Goal: Information Seeking & Learning: Find specific fact

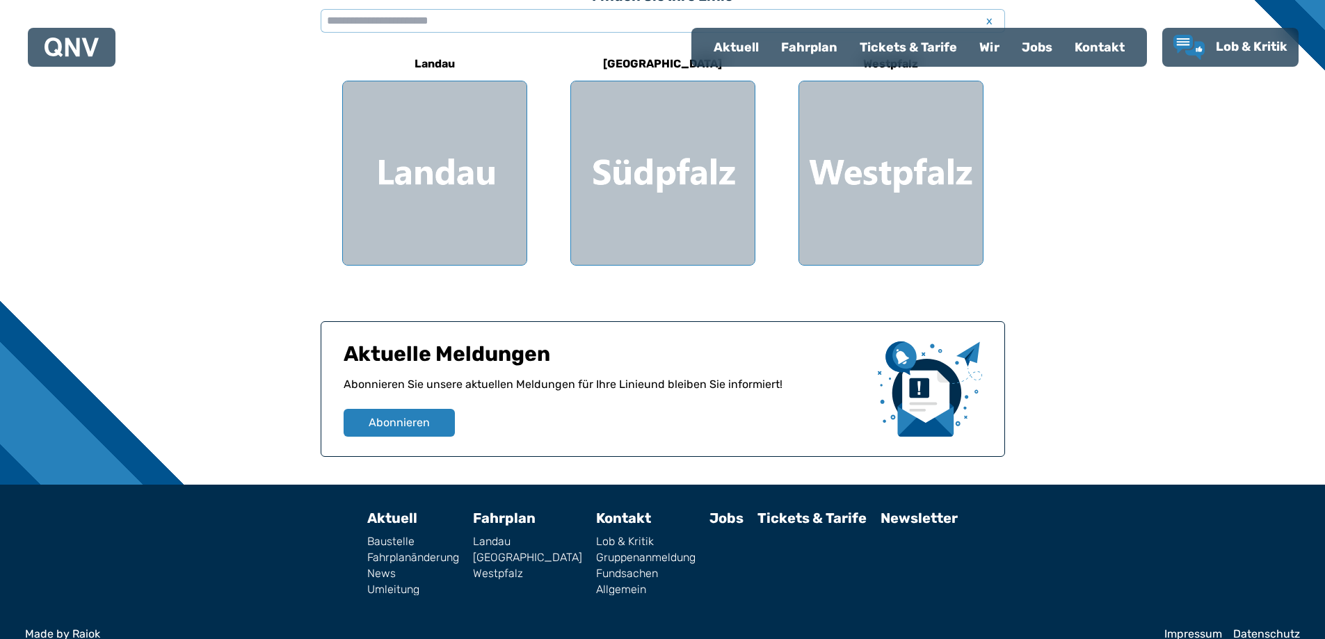
scroll to position [418, 0]
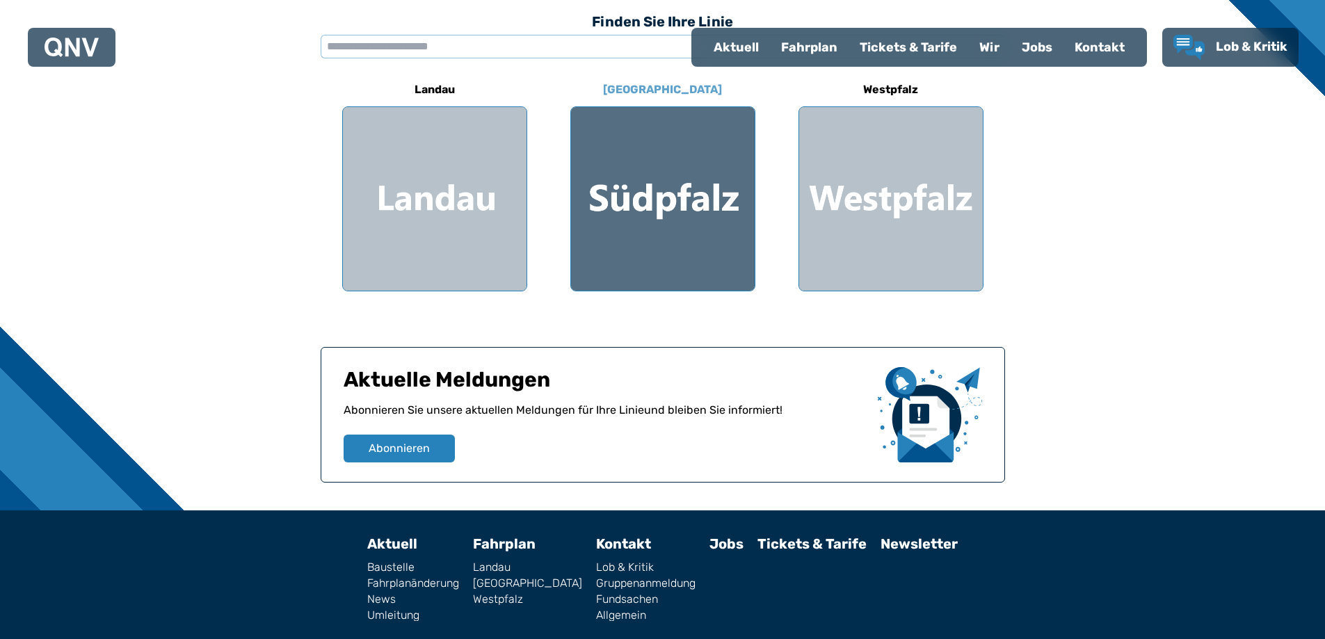
click at [725, 134] on div at bounding box center [663, 199] width 184 height 184
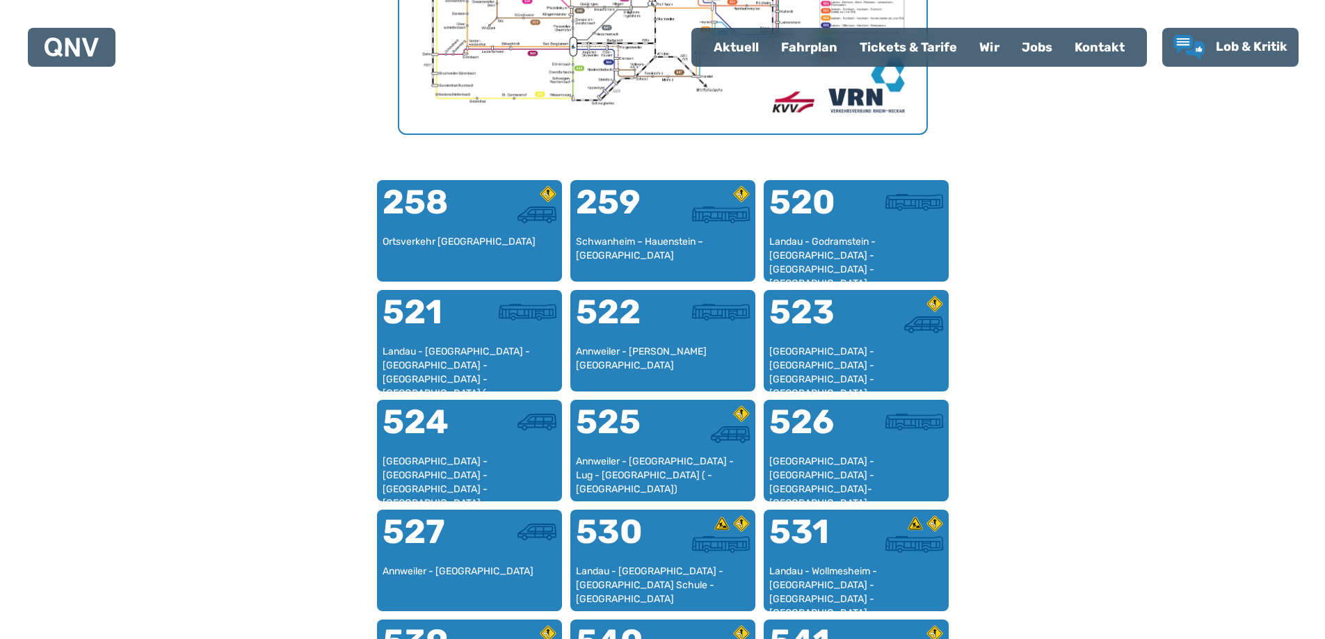
scroll to position [753, 0]
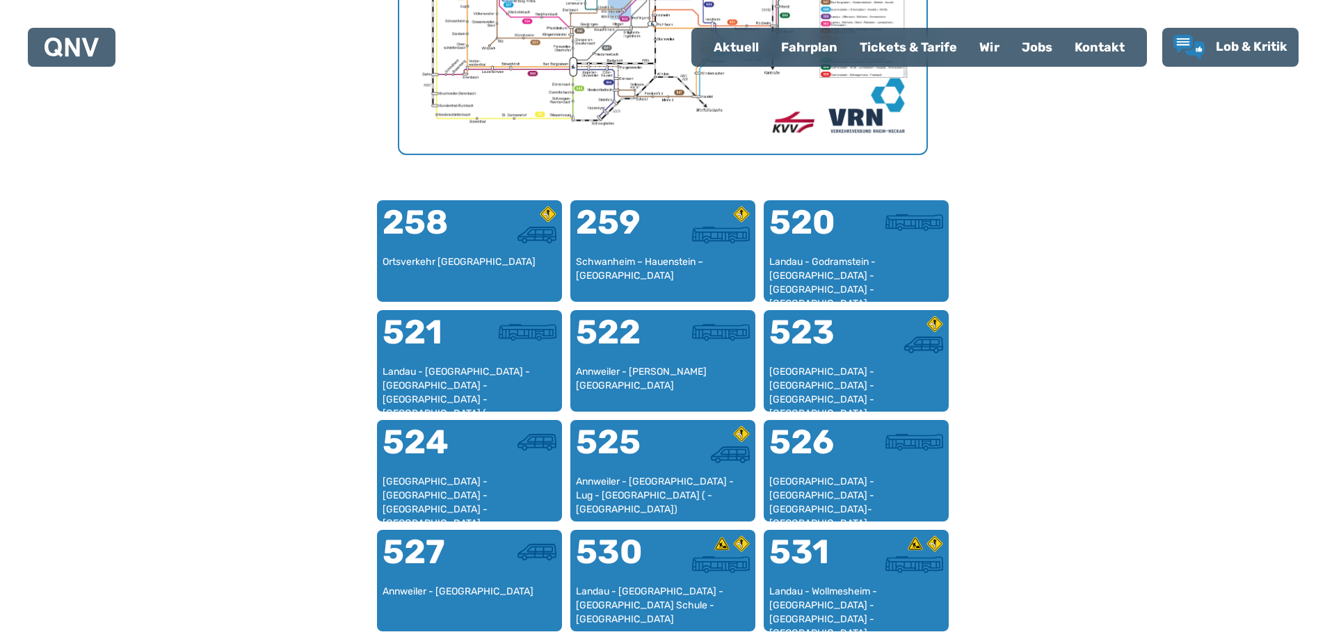
scroll to position [418, 0]
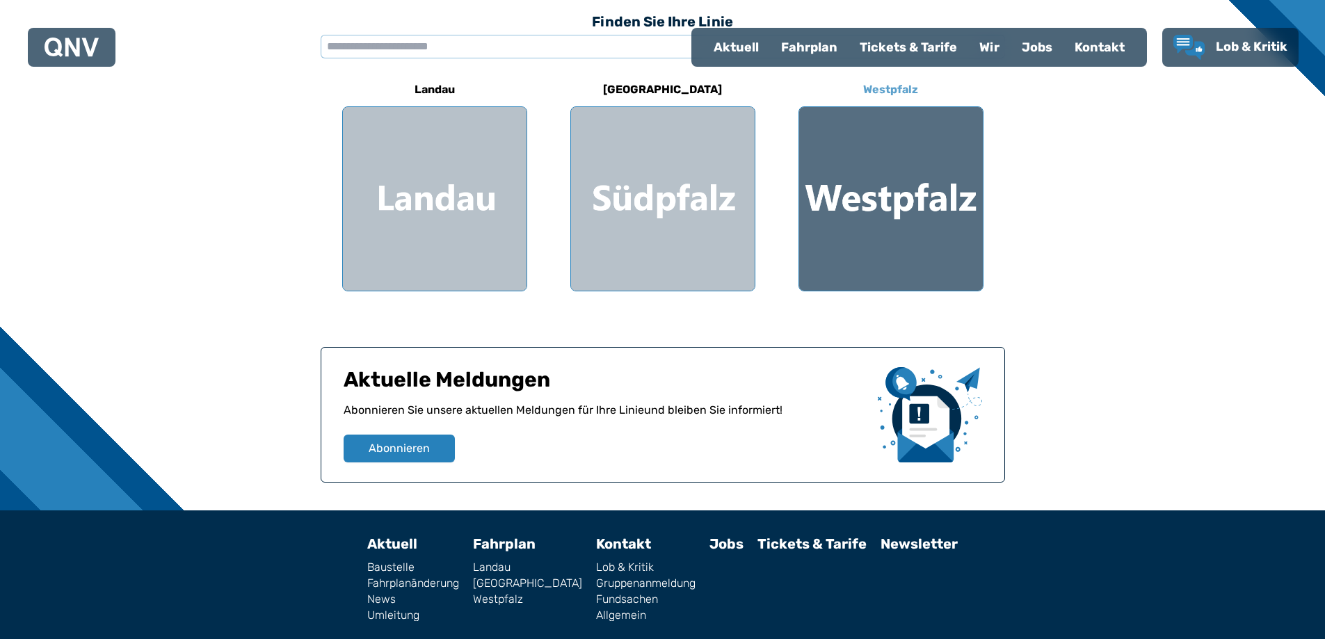
click at [902, 252] on div at bounding box center [891, 199] width 184 height 184
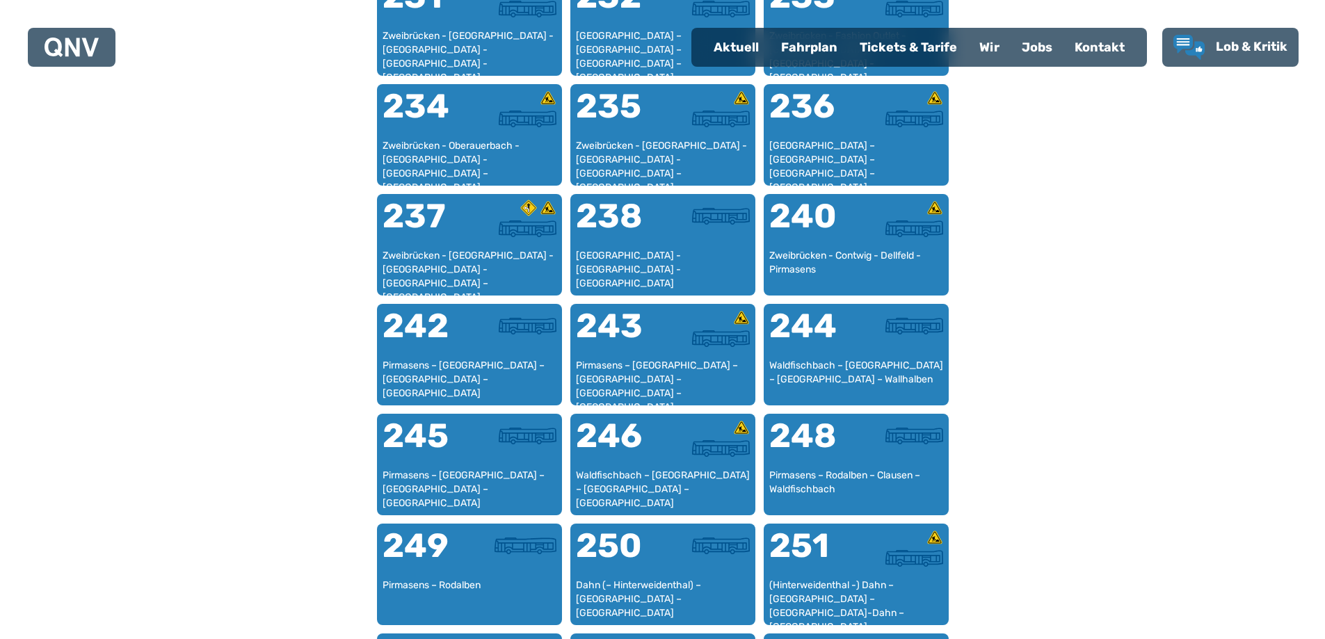
scroll to position [1309, 0]
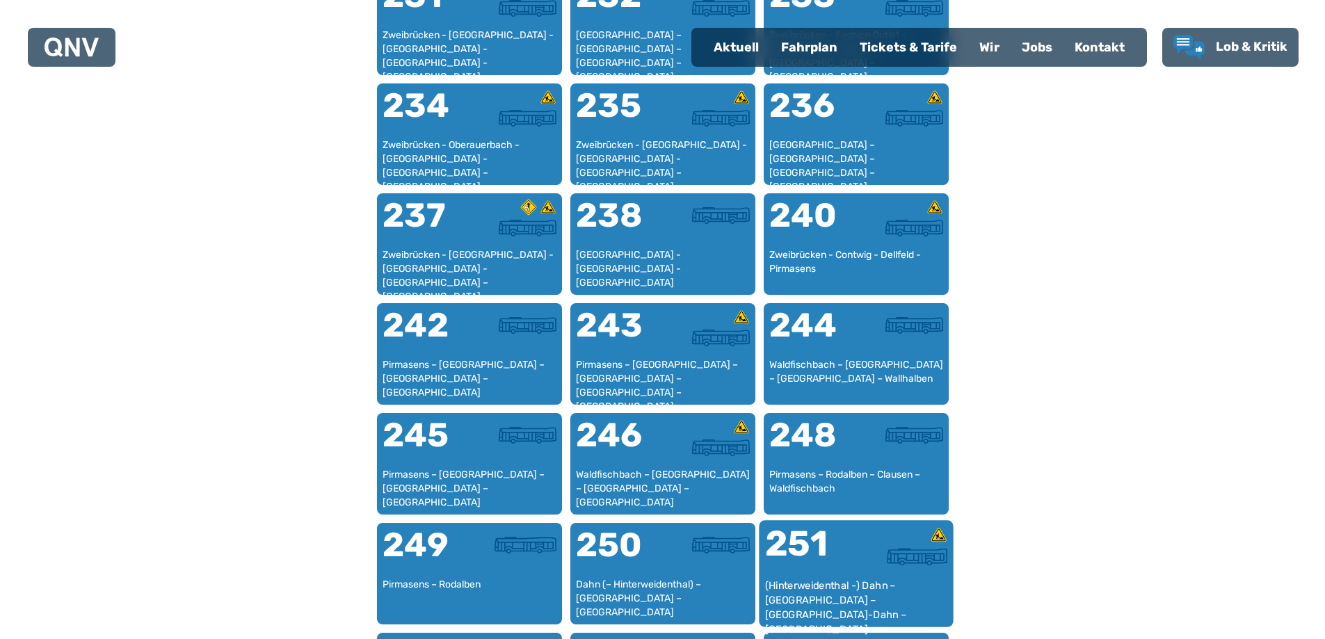
click at [880, 562] on div at bounding box center [901, 556] width 91 height 17
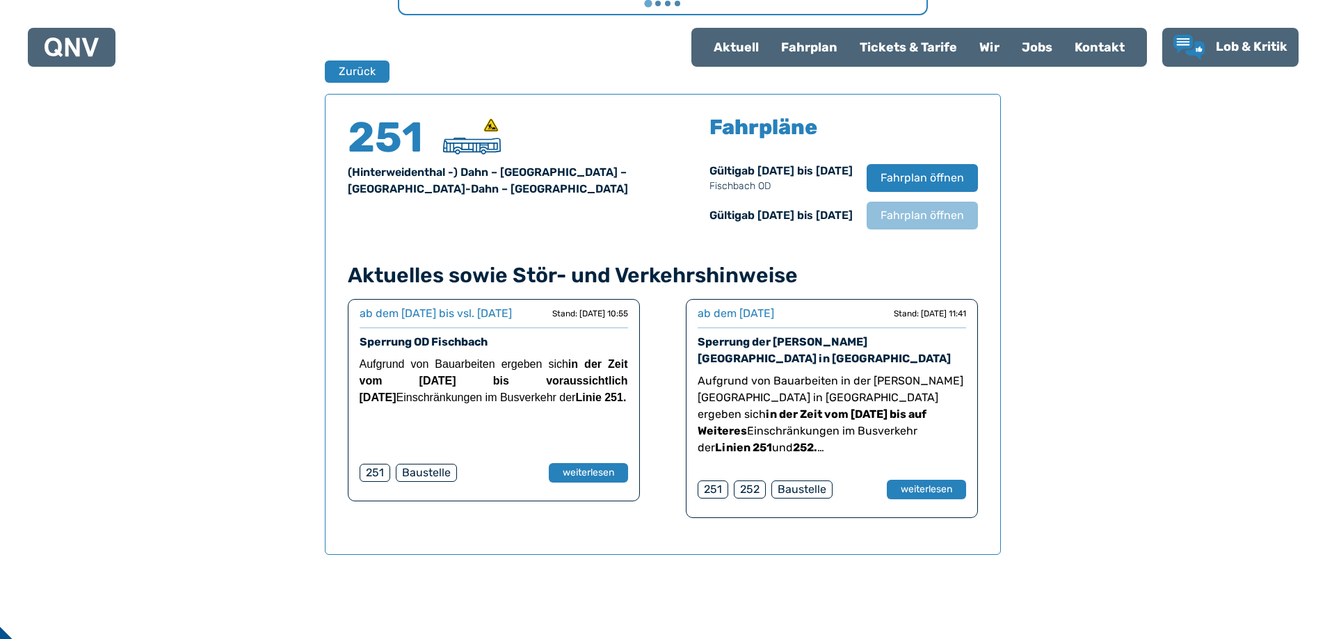
scroll to position [916, 0]
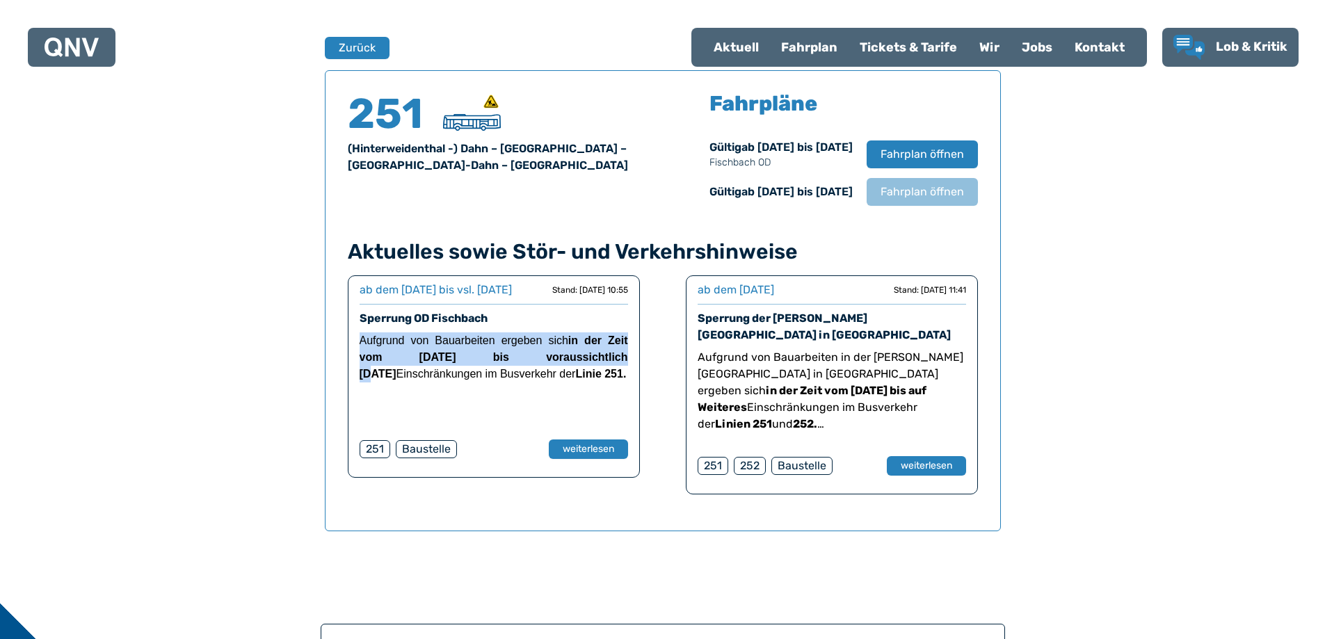
drag, startPoint x: 353, startPoint y: 334, endPoint x: 599, endPoint y: 375, distance: 250.2
click at [585, 375] on div "ab dem [DATE] bis vsl. [DATE] ab dem [DATE] bis vsl. [DATE] Stand: [DATE] 10:55…" at bounding box center [494, 376] width 292 height 202
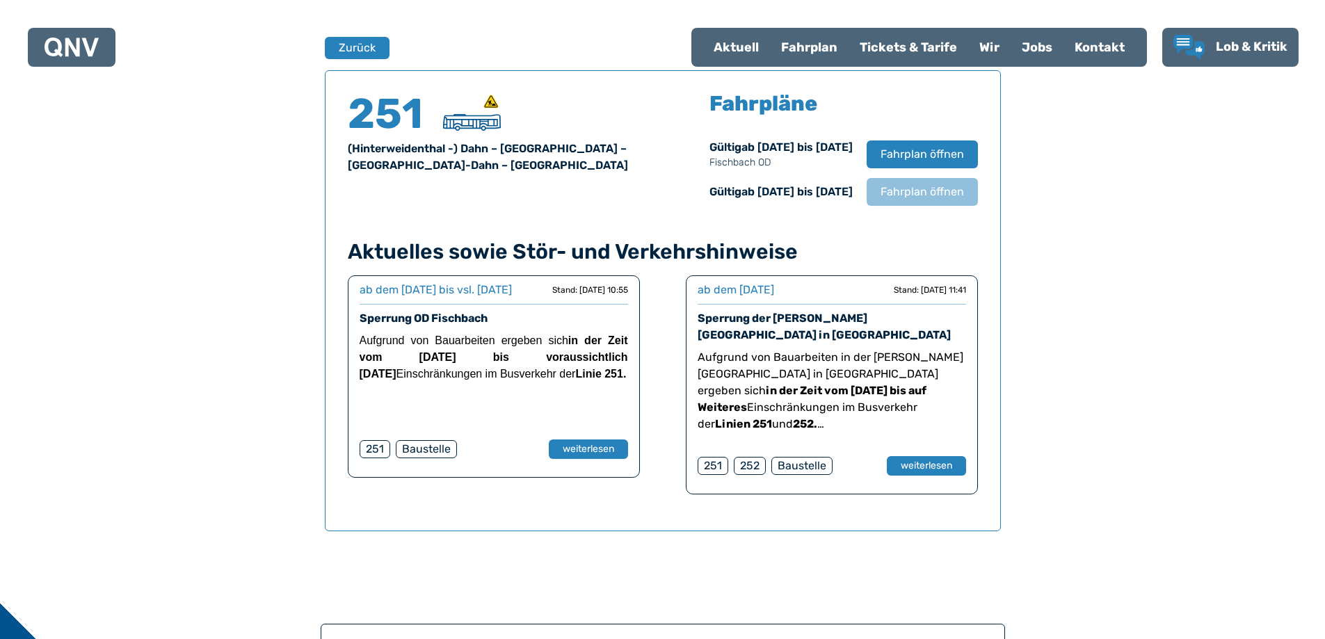
click at [654, 366] on div "ab dem [DATE] bis vsl. [DATE] ab dem [DATE] bis vsl. [DATE] Stand: [DATE] 10:55…" at bounding box center [663, 384] width 630 height 219
drag, startPoint x: 656, startPoint y: 143, endPoint x: 782, endPoint y: 159, distance: 127.5
click at [782, 159] on div "251 (Hinterweidenthal -) [GEOGRAPHIC_DATA] – [GEOGRAPHIC_DATA] – [GEOGRAPHIC_DA…" at bounding box center [663, 149] width 630 height 113
click at [782, 159] on p "Fischbach OD" at bounding box center [780, 163] width 143 height 14
click at [887, 160] on span "Fahrplan öffnen" at bounding box center [921, 154] width 85 height 17
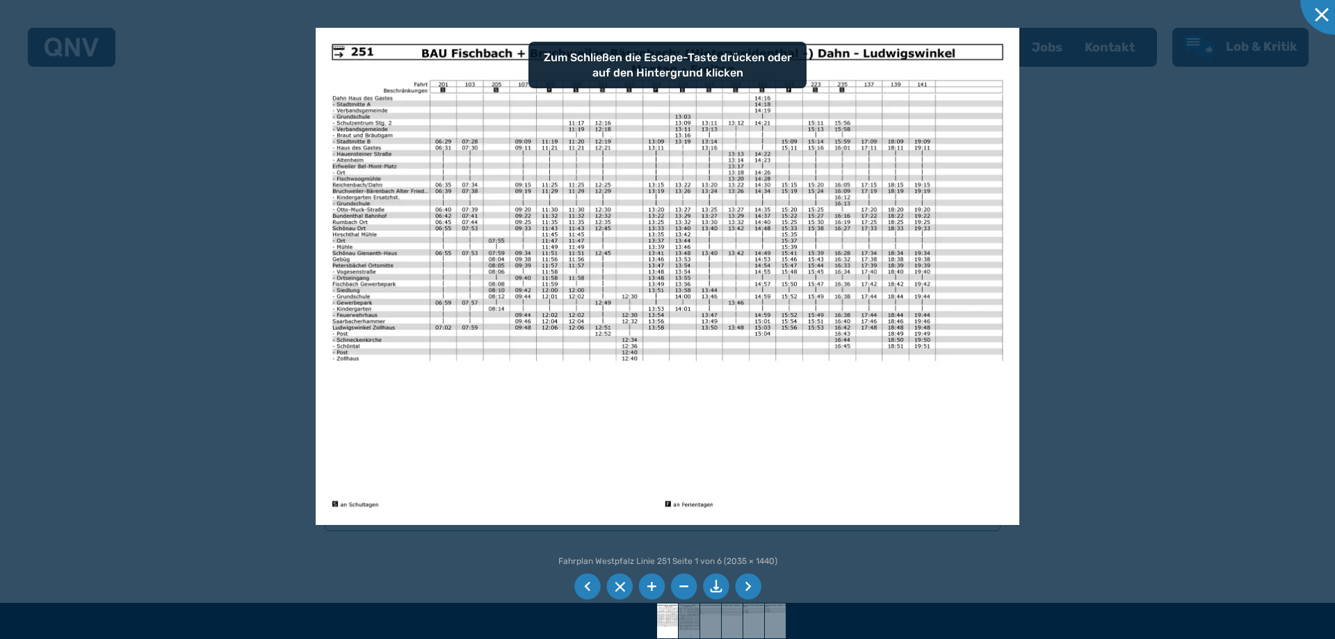
click at [371, 204] on img at bounding box center [667, 277] width 703 height 498
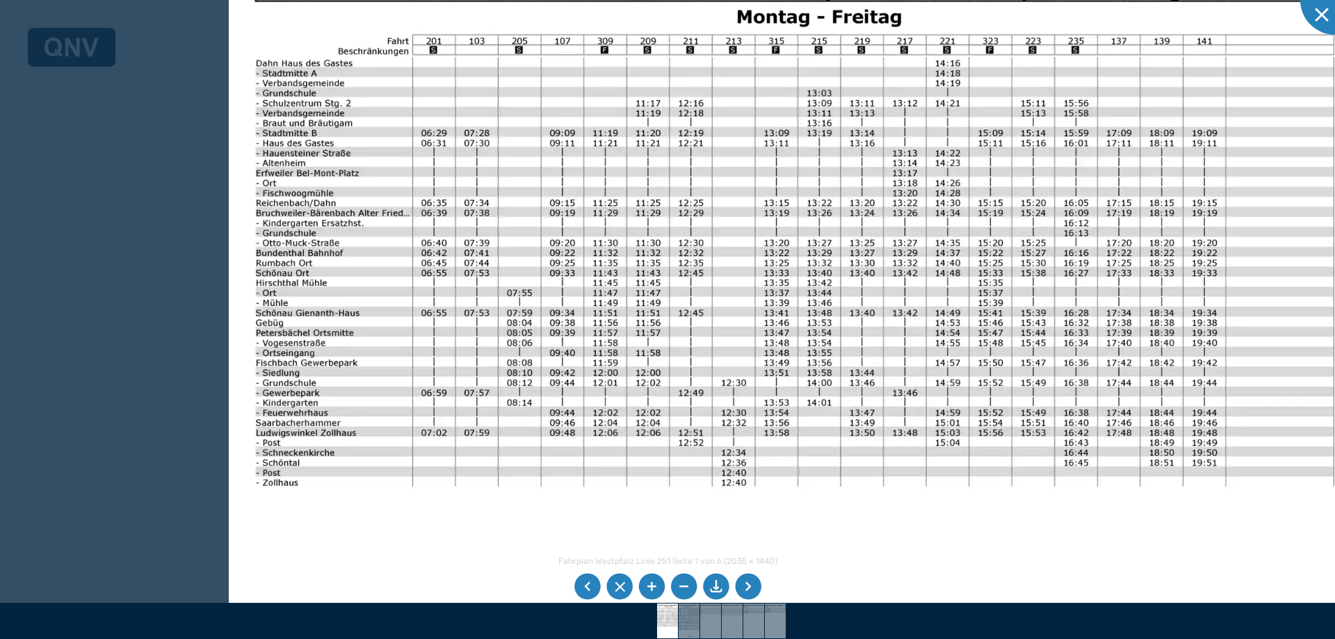
click at [243, 371] on img at bounding box center [795, 350] width 1132 height 801
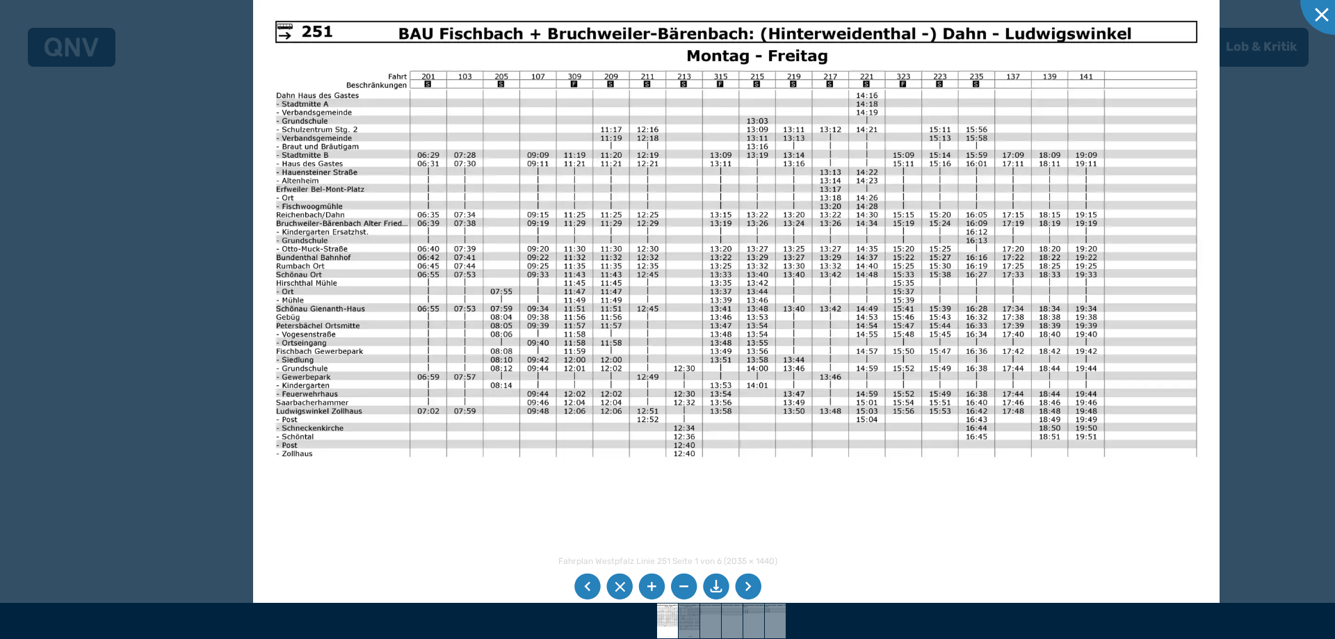
click at [740, 589] on li at bounding box center [748, 587] width 26 height 26
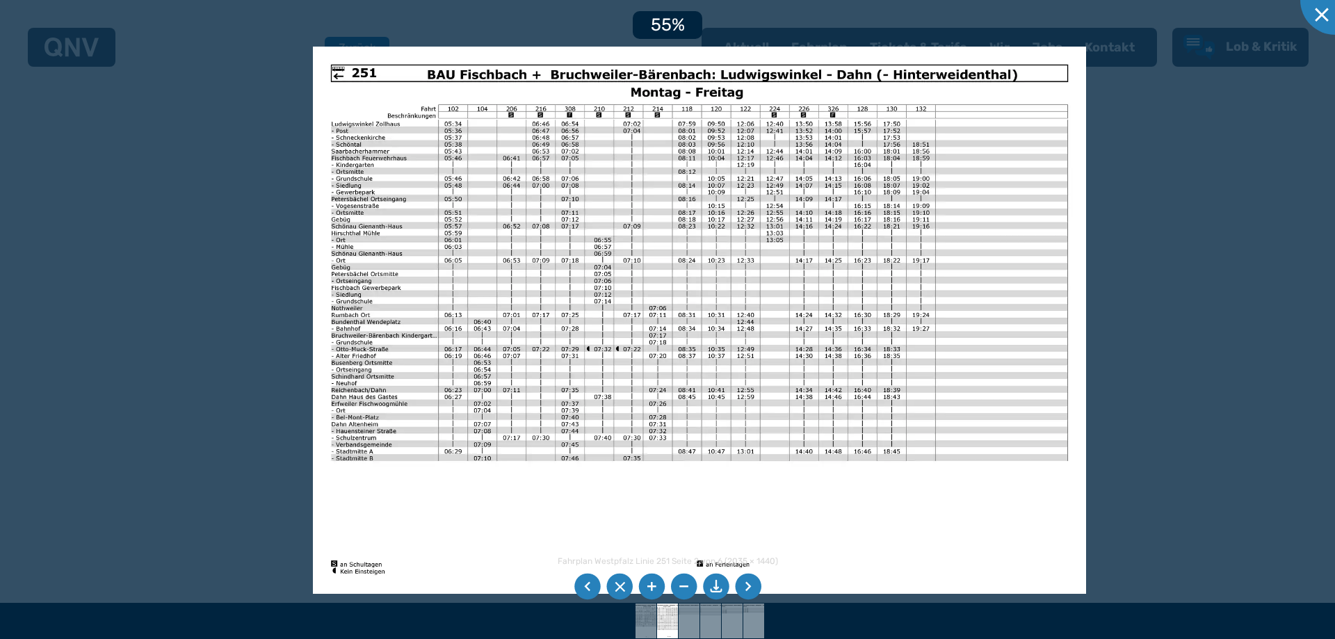
click at [775, 294] on img at bounding box center [699, 320] width 773 height 547
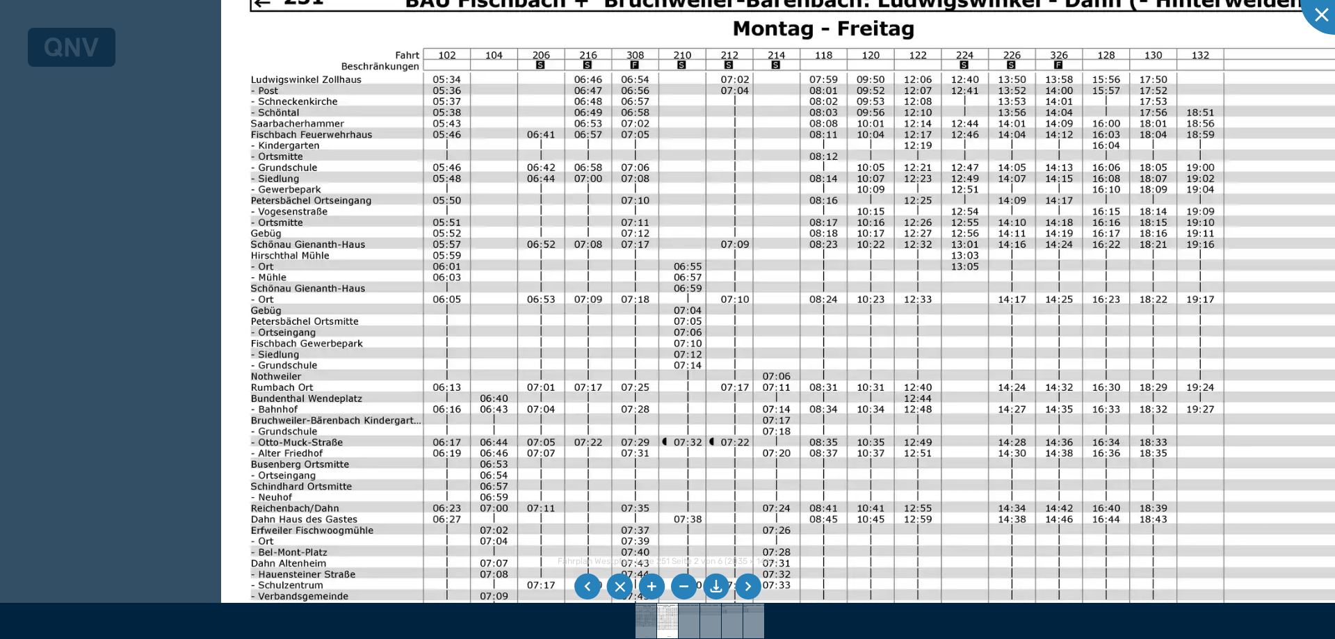
click at [617, 218] on img at bounding box center [843, 396] width 1245 height 882
click at [195, 387] on div at bounding box center [667, 319] width 1335 height 639
click at [109, 343] on div at bounding box center [667, 319] width 1335 height 639
